Goal: Task Accomplishment & Management: Manage account settings

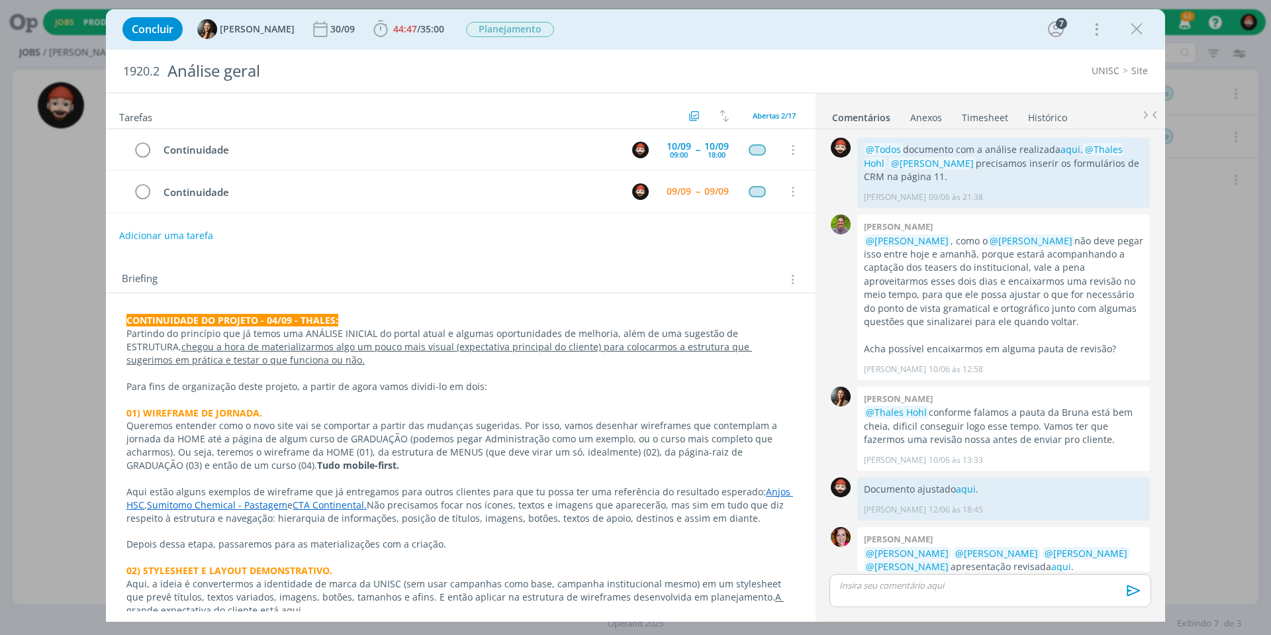
scroll to position [150, 0]
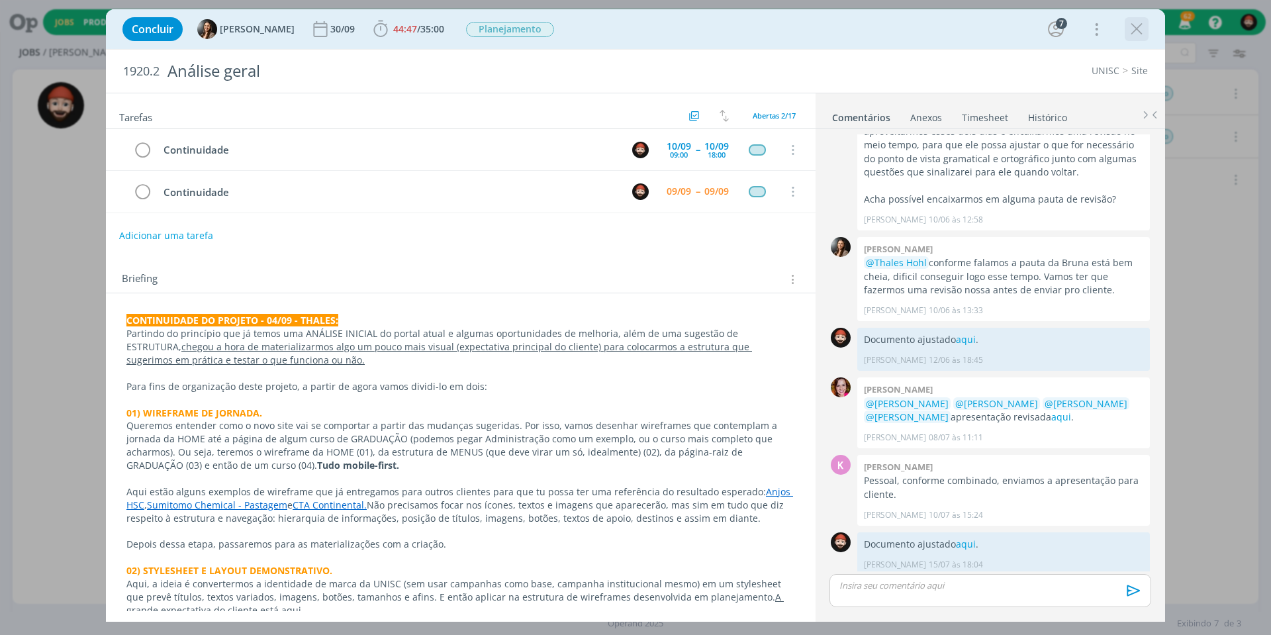
click at [1144, 25] on icon "dialog" at bounding box center [1136, 29] width 20 height 20
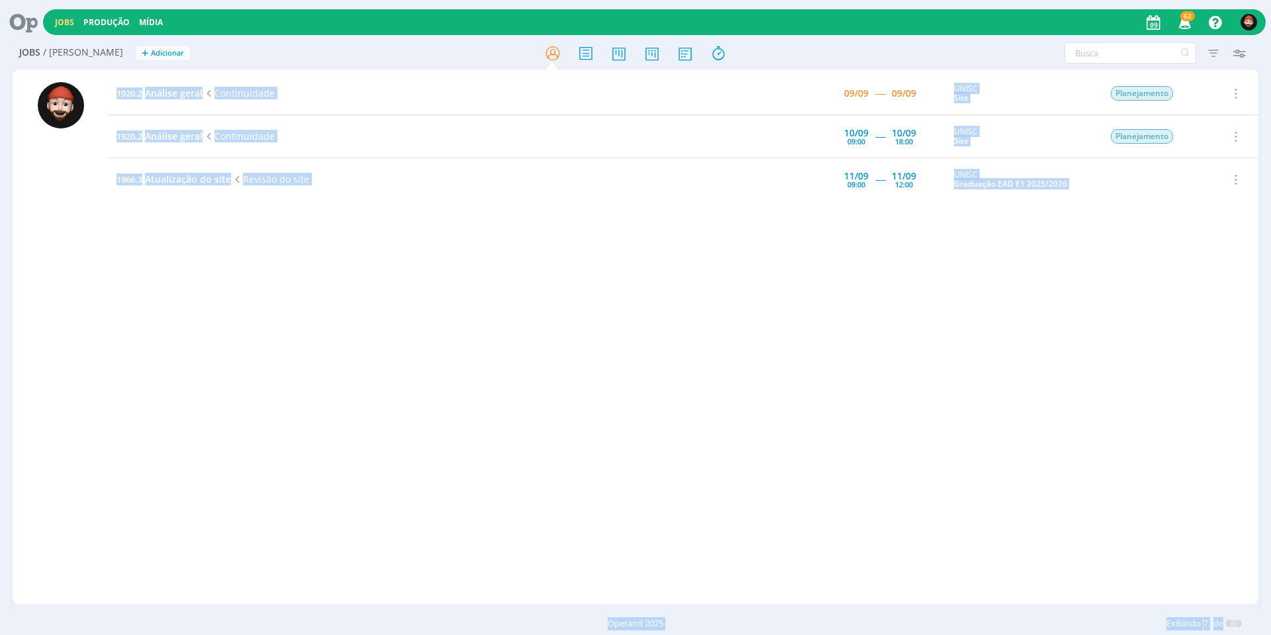
drag, startPoint x: 470, startPoint y: 297, endPoint x: 476, endPoint y: 288, distance: 11.0
click at [472, 296] on div "Jobs Produção [GEOGRAPHIC_DATA] 62 Notificações Central de Ajuda Área de Membro…" at bounding box center [635, 317] width 1271 height 635
click at [642, 264] on div "1920.2 Análise geral Continuidade 09/09 ----- 09/09 UNISC Site Planejamento Sel…" at bounding box center [684, 336] width 1150 height 529
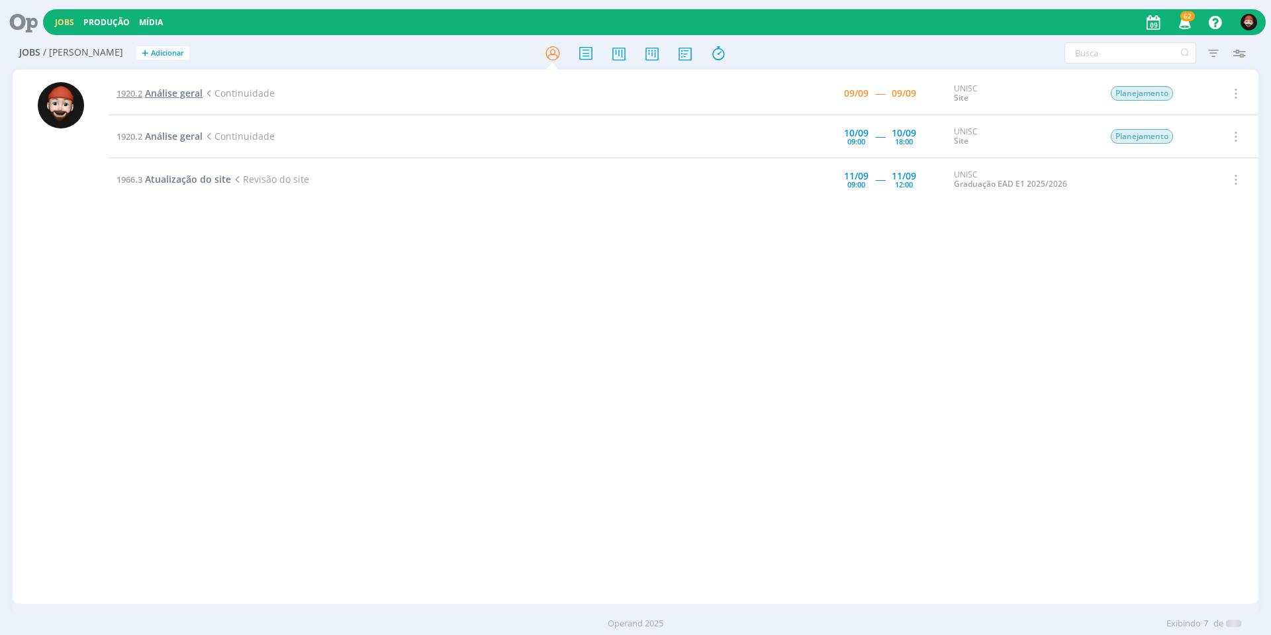
click at [166, 92] on span "Análise geral" at bounding box center [174, 93] width 58 height 13
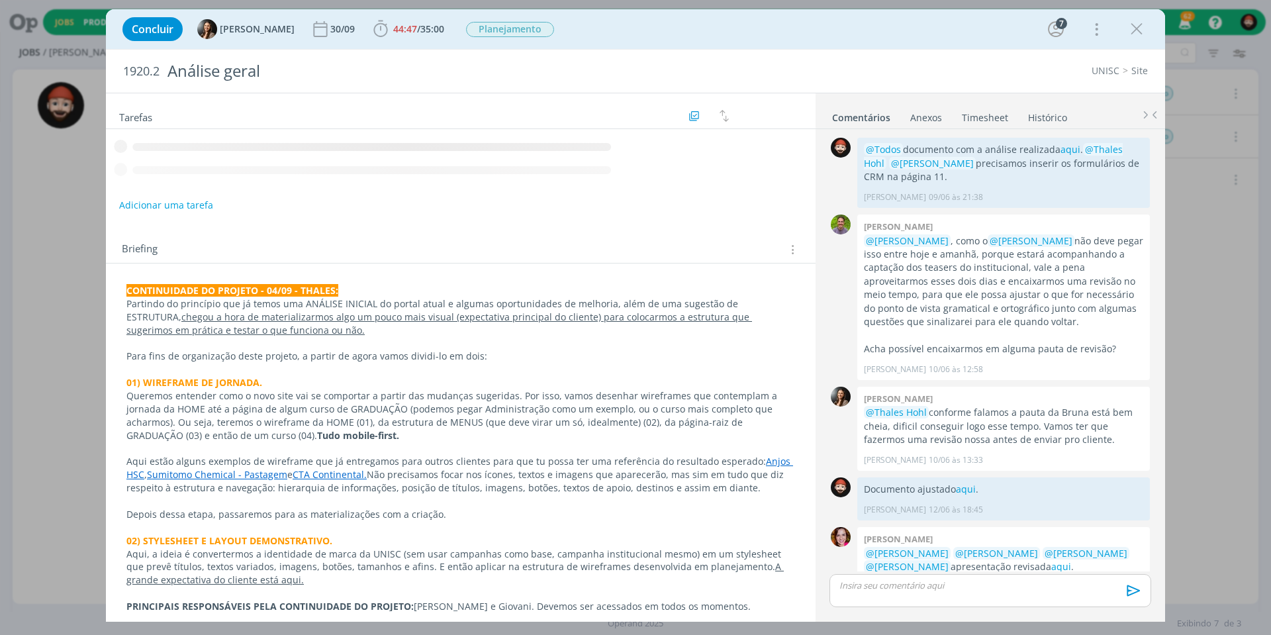
scroll to position [150, 0]
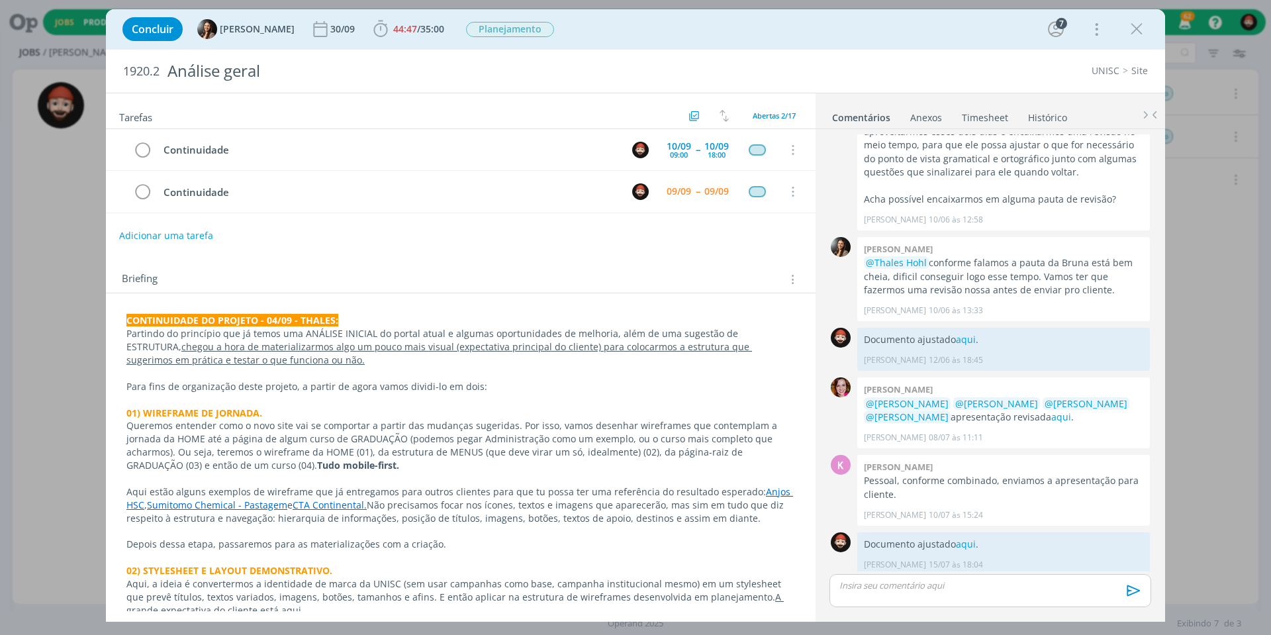
click at [83, 246] on div "Concluir [PERSON_NAME] 30/09 44:47 / 35:00 Iniciar Apontar Data * [DATE] Horas …" at bounding box center [635, 317] width 1271 height 635
click at [1142, 26] on icon "dialog" at bounding box center [1136, 29] width 20 height 20
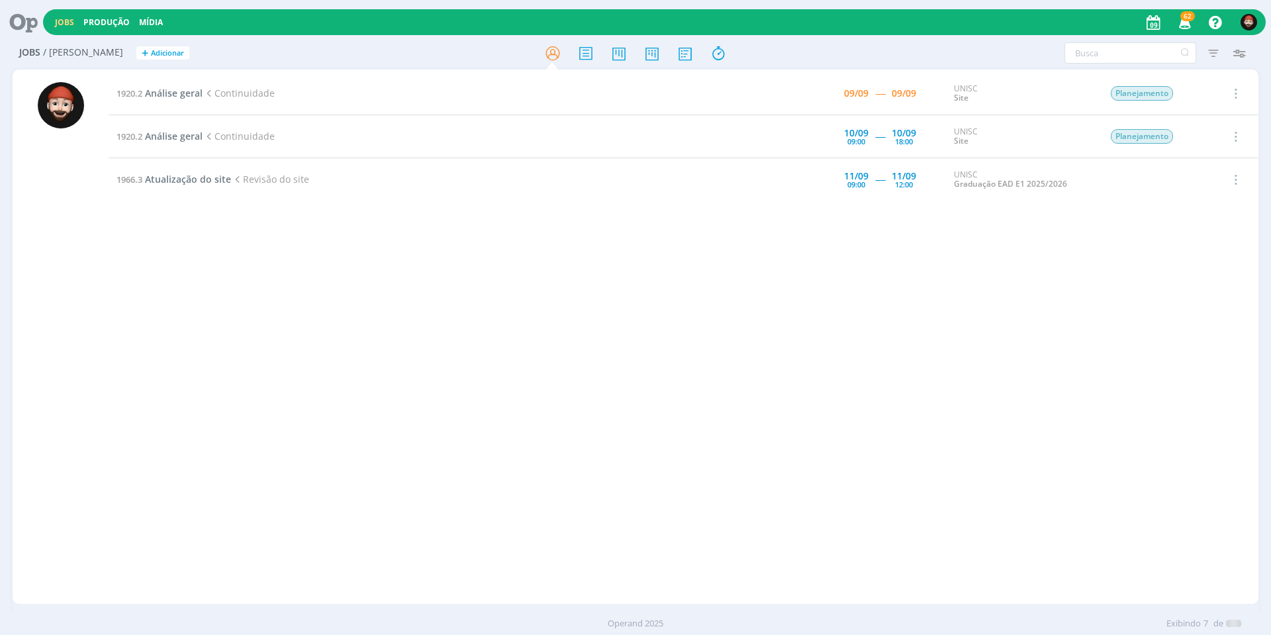
drag, startPoint x: 608, startPoint y: 371, endPoint x: 625, endPoint y: 350, distance: 26.9
click at [609, 371] on div at bounding box center [635, 317] width 1271 height 635
click at [187, 242] on div "1920.2 Análise geral Continuidade 09/09 ----- 09/09 UNISC Site Planejamento Sel…" at bounding box center [684, 336] width 1150 height 529
